Goal: Task Accomplishment & Management: Use online tool/utility

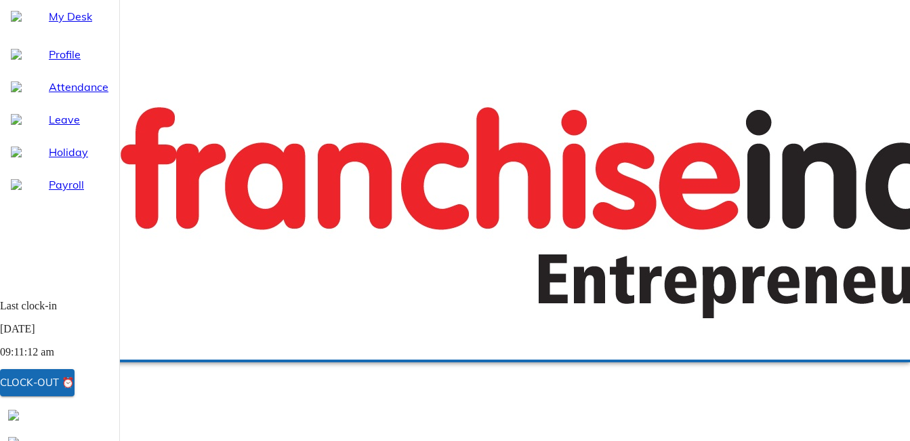
scroll to position [163, 0]
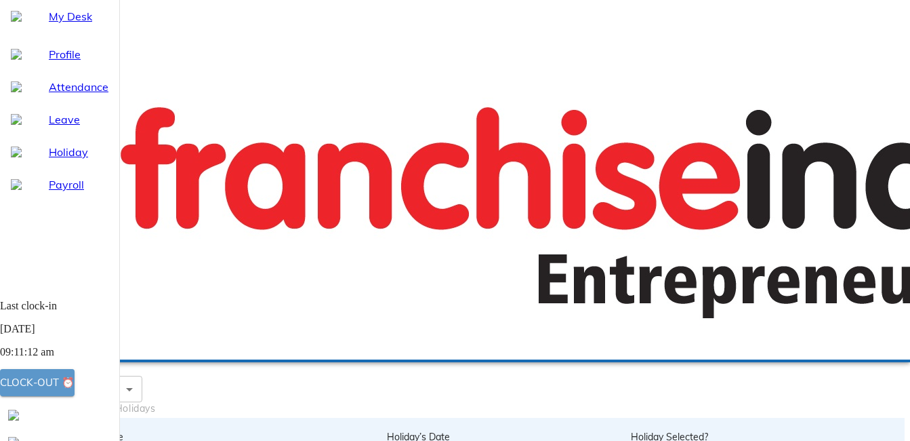
click at [75, 387] on div "Clock-out ⏰" at bounding box center [37, 382] width 75 height 18
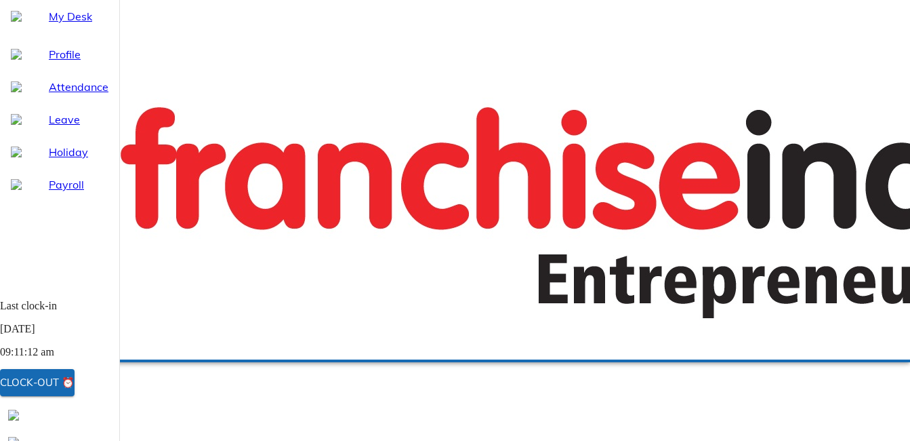
scroll to position [163, 0]
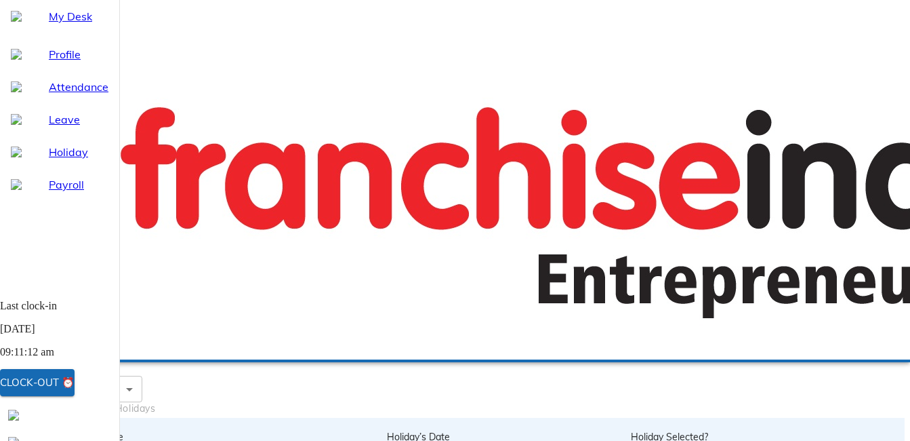
click at [75, 384] on div "Clock-out ⏰" at bounding box center [37, 382] width 75 height 18
click at [75, 383] on div "Clock-out ⏰" at bounding box center [37, 382] width 75 height 18
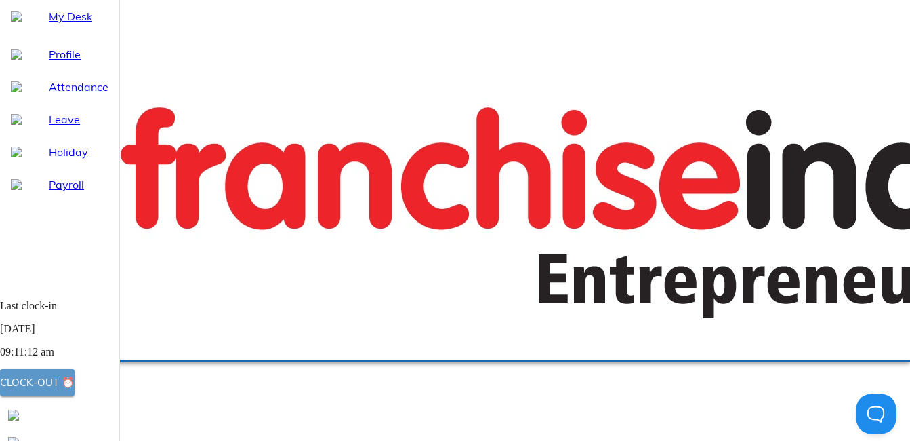
click at [75, 382] on div "Clock-out ⏰" at bounding box center [37, 382] width 75 height 18
